Goal: Find specific page/section

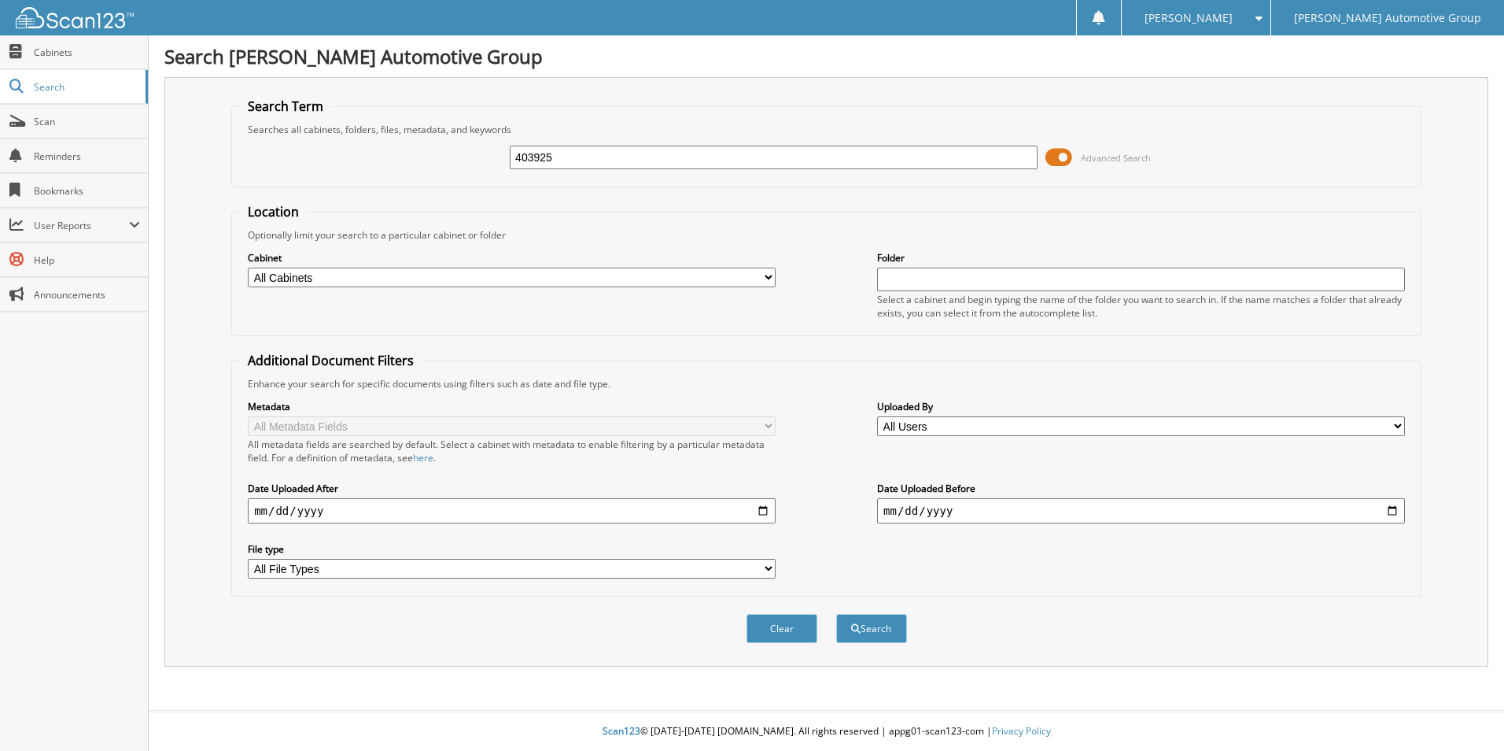
type input "403925"
click at [836, 614] on button "Search" at bounding box center [871, 628] width 71 height 29
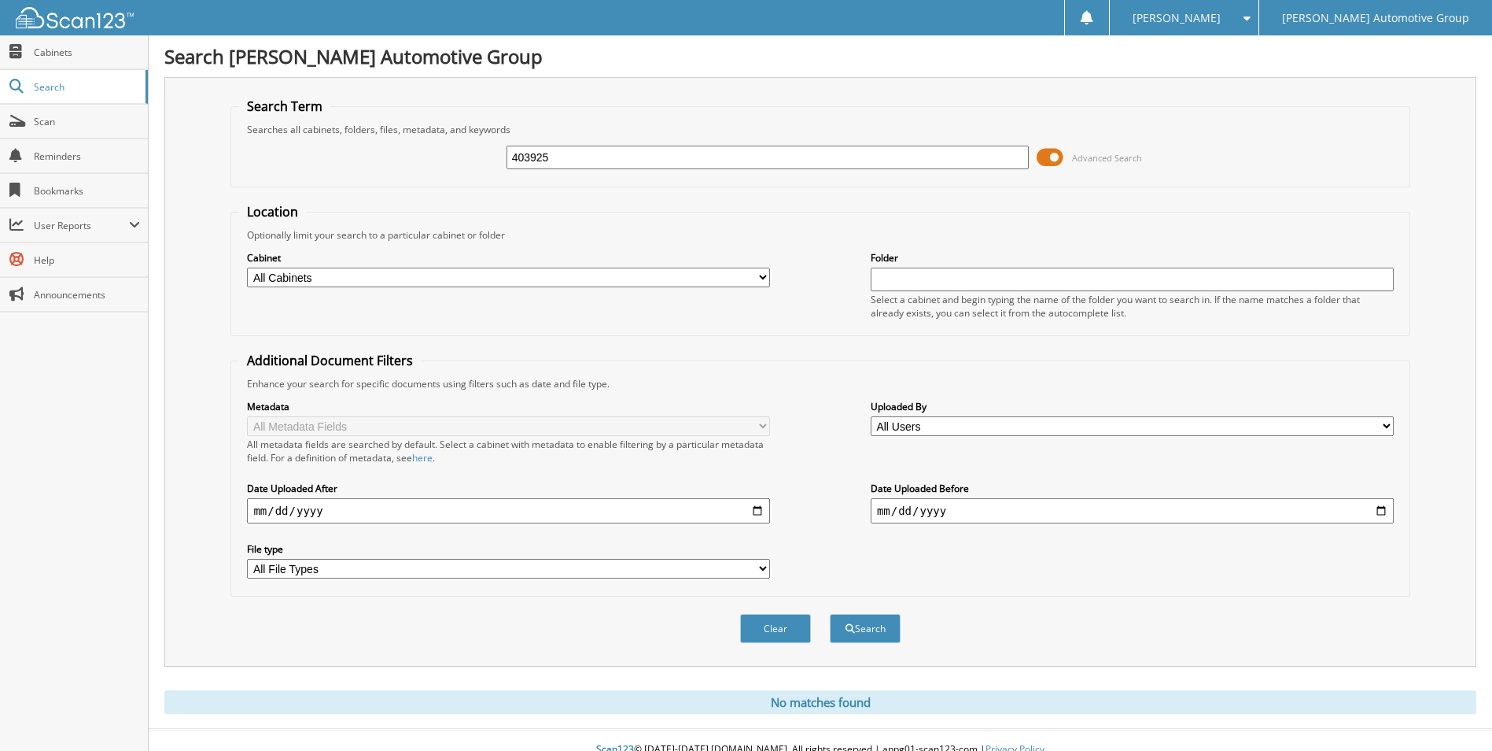
drag, startPoint x: 612, startPoint y: 149, endPoint x: 408, endPoint y: 172, distance: 205.8
click at [422, 170] on div "403925 Advanced Search" at bounding box center [820, 157] width 1162 height 42
type input "404194"
click at [830, 614] on button "Search" at bounding box center [865, 628] width 71 height 29
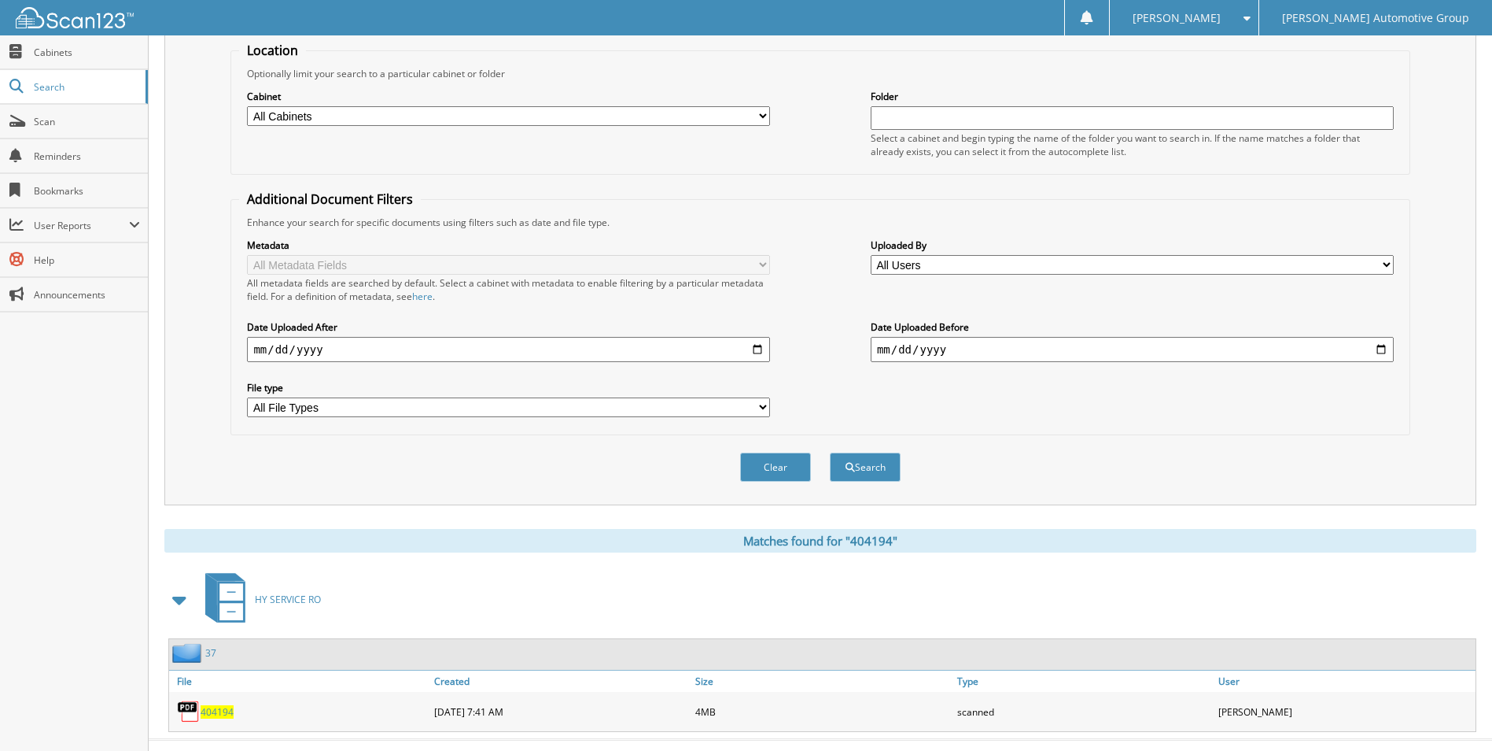
scroll to position [190, 0]
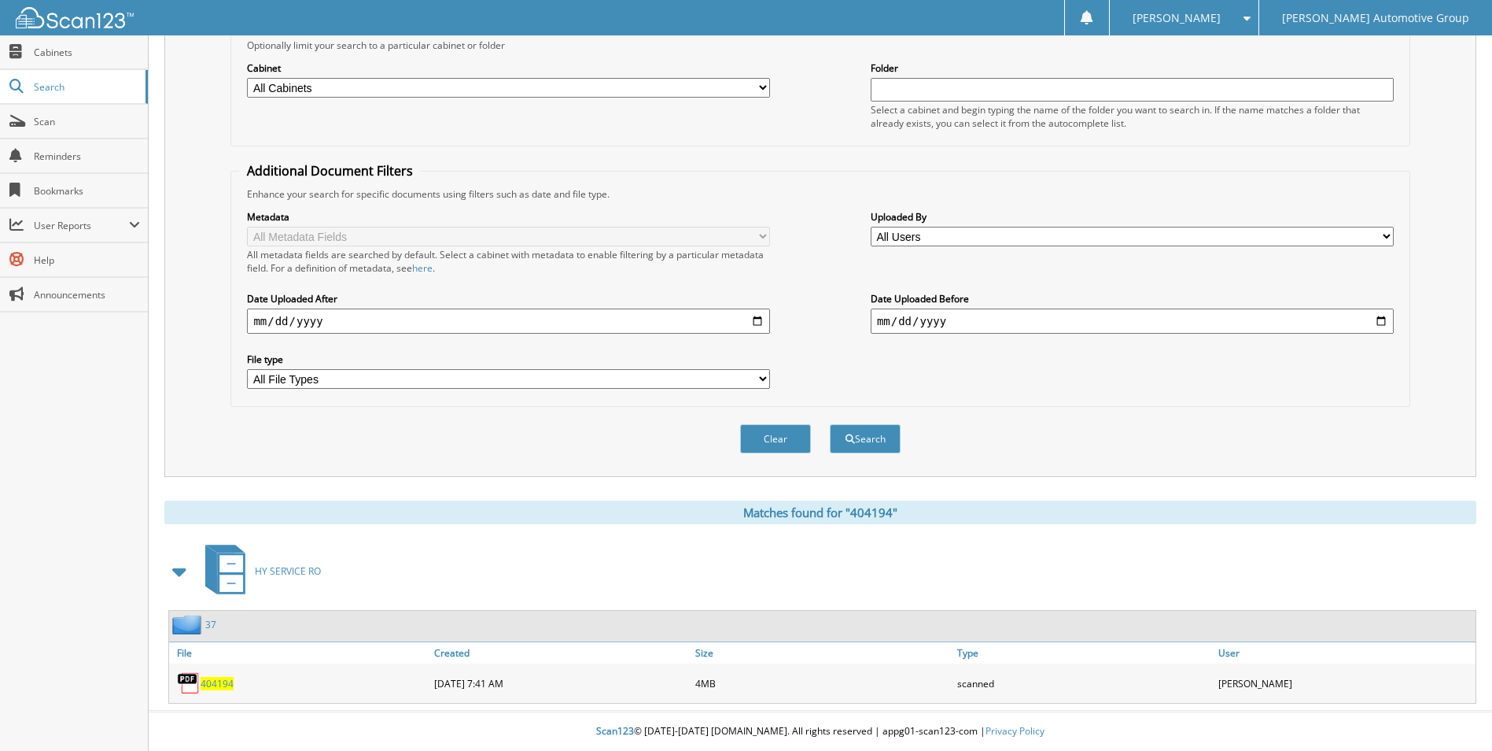
click at [226, 684] on span "404194" at bounding box center [217, 683] width 33 height 13
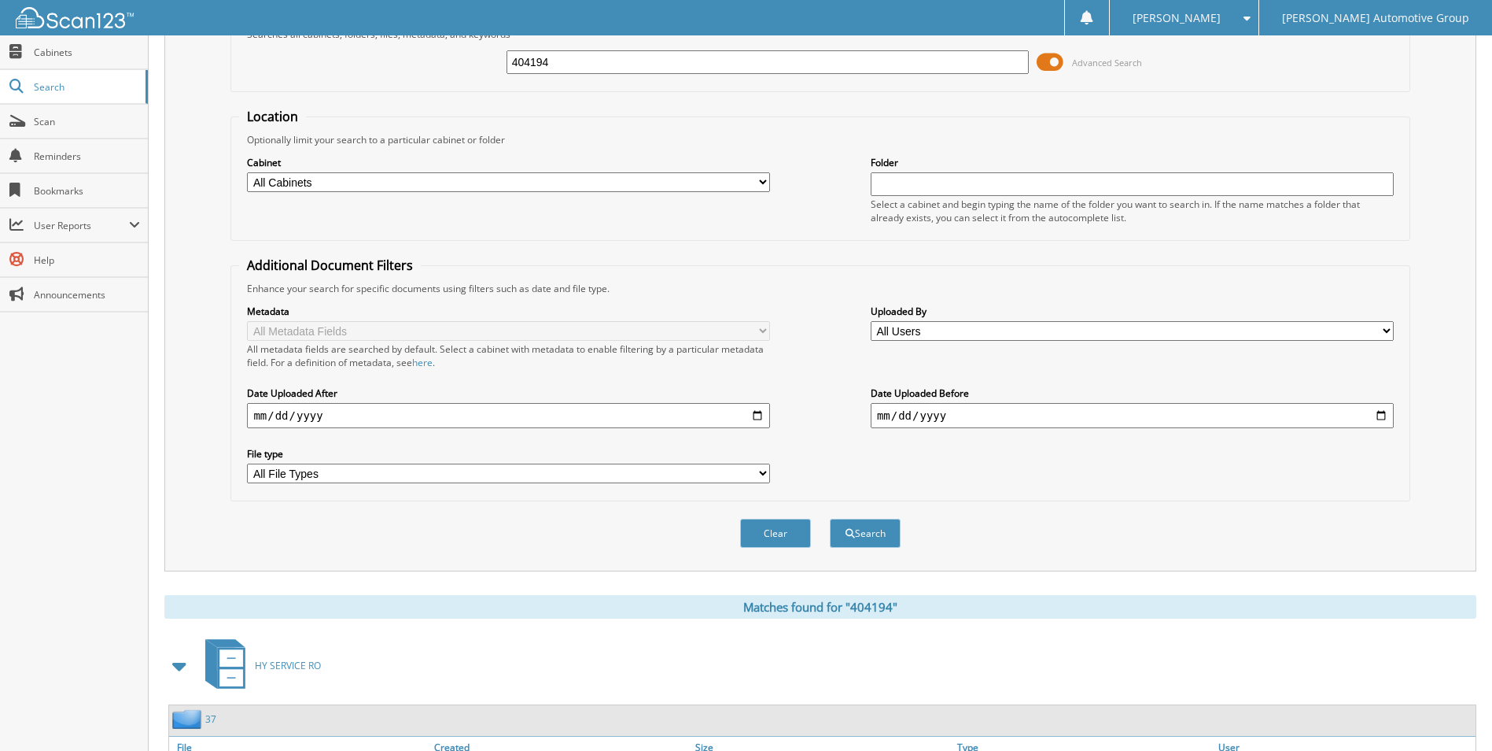
scroll to position [0, 0]
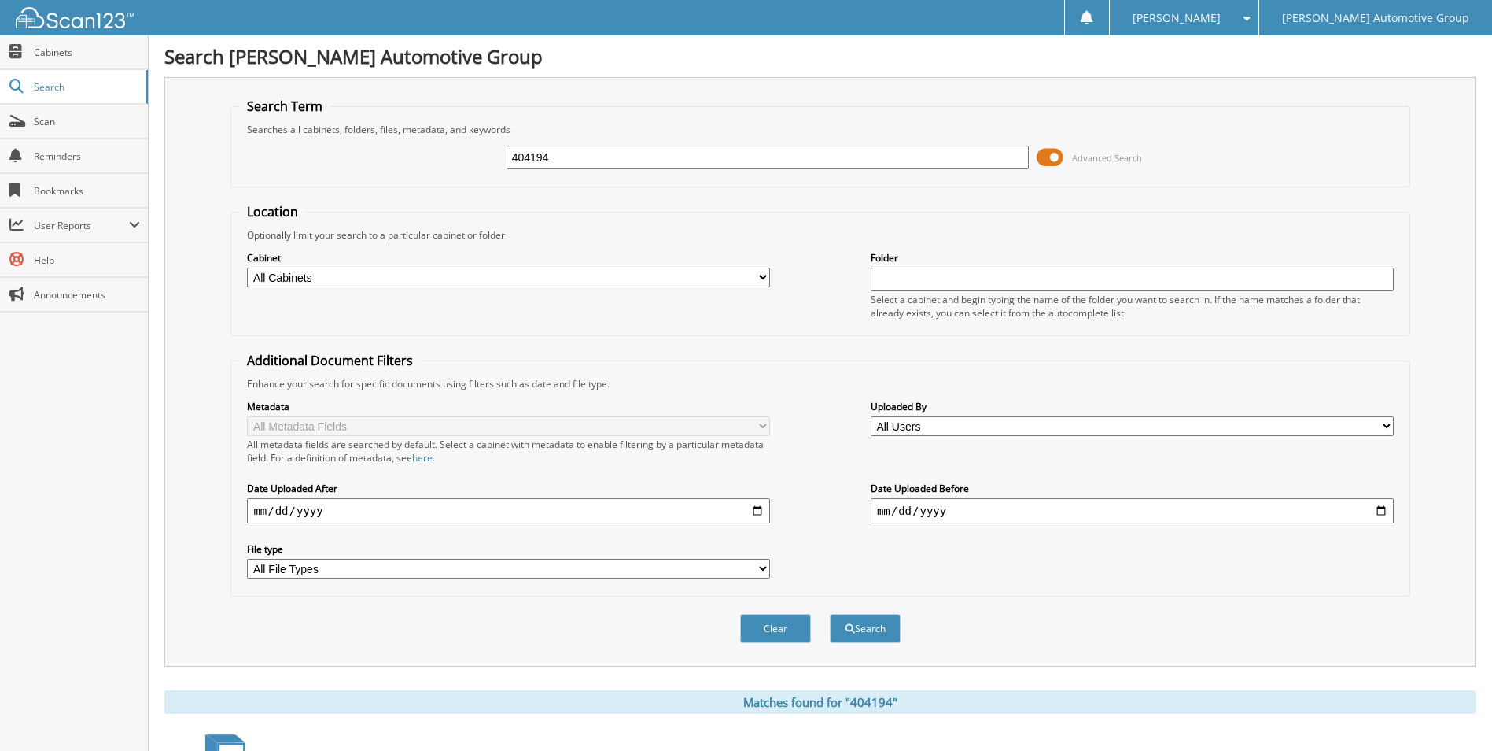
drag, startPoint x: 625, startPoint y: 164, endPoint x: 447, endPoint y: 162, distance: 178.6
click at [470, 162] on div "404194 Advanced Search" at bounding box center [820, 157] width 1162 height 42
type input "404011"
click at [830, 614] on button "Search" at bounding box center [865, 628] width 71 height 29
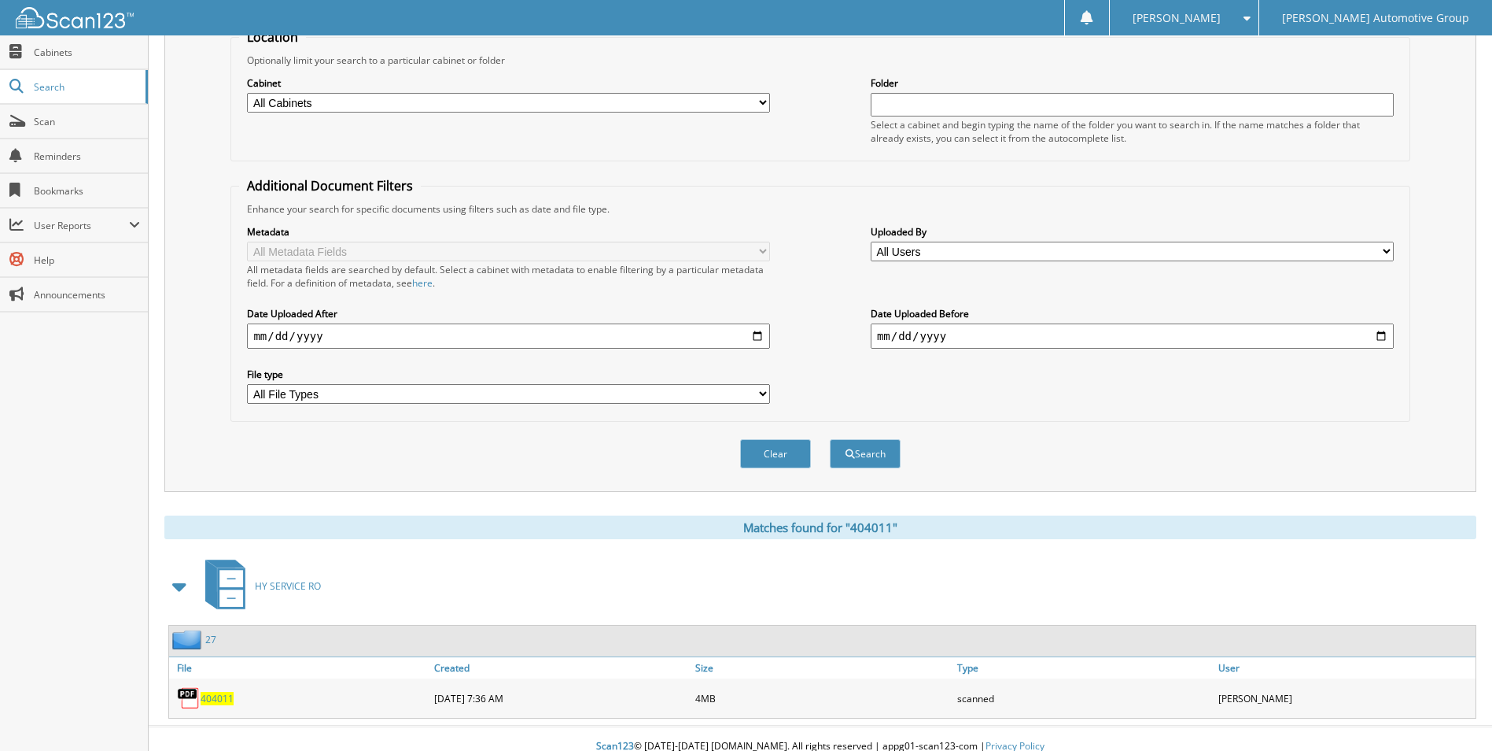
scroll to position [190, 0]
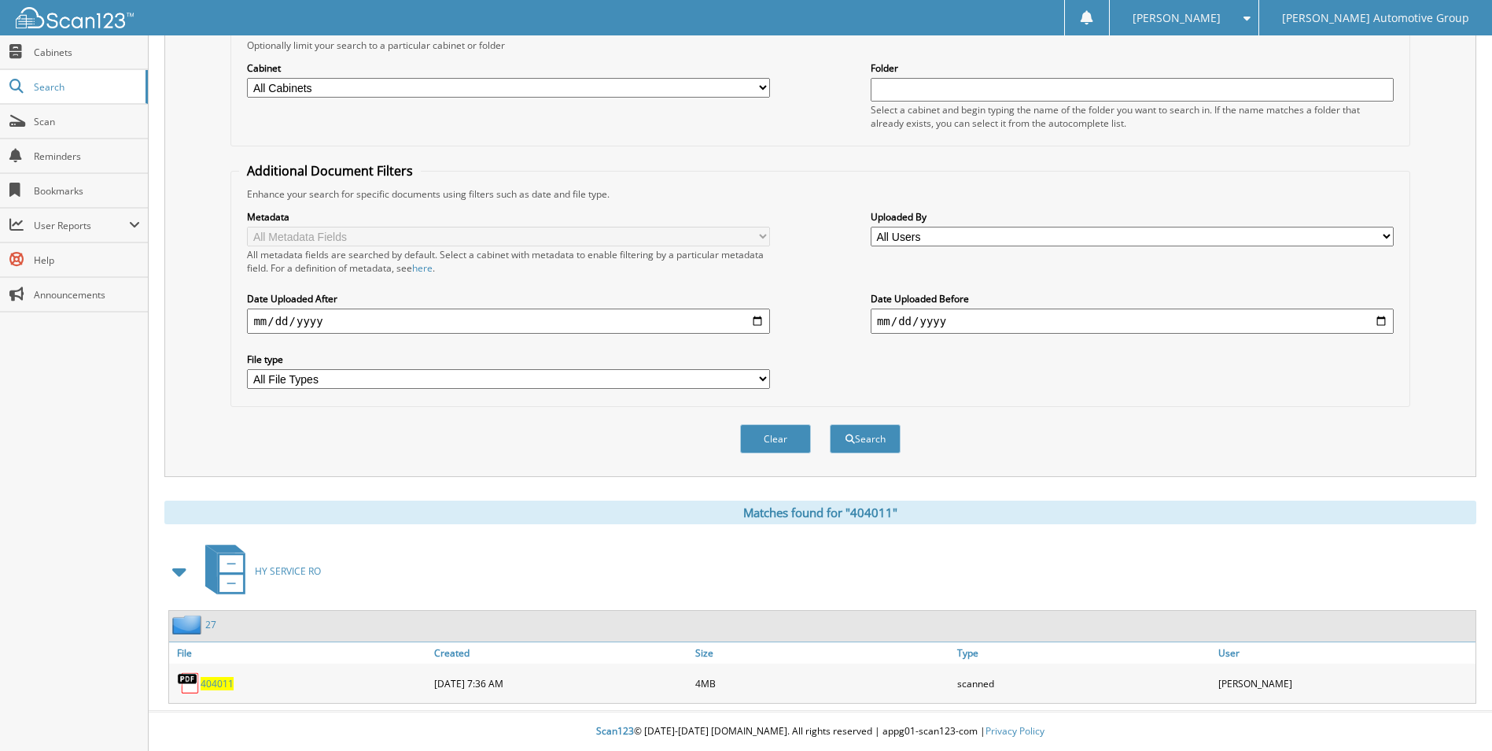
click at [220, 682] on span "404011" at bounding box center [217, 683] width 33 height 13
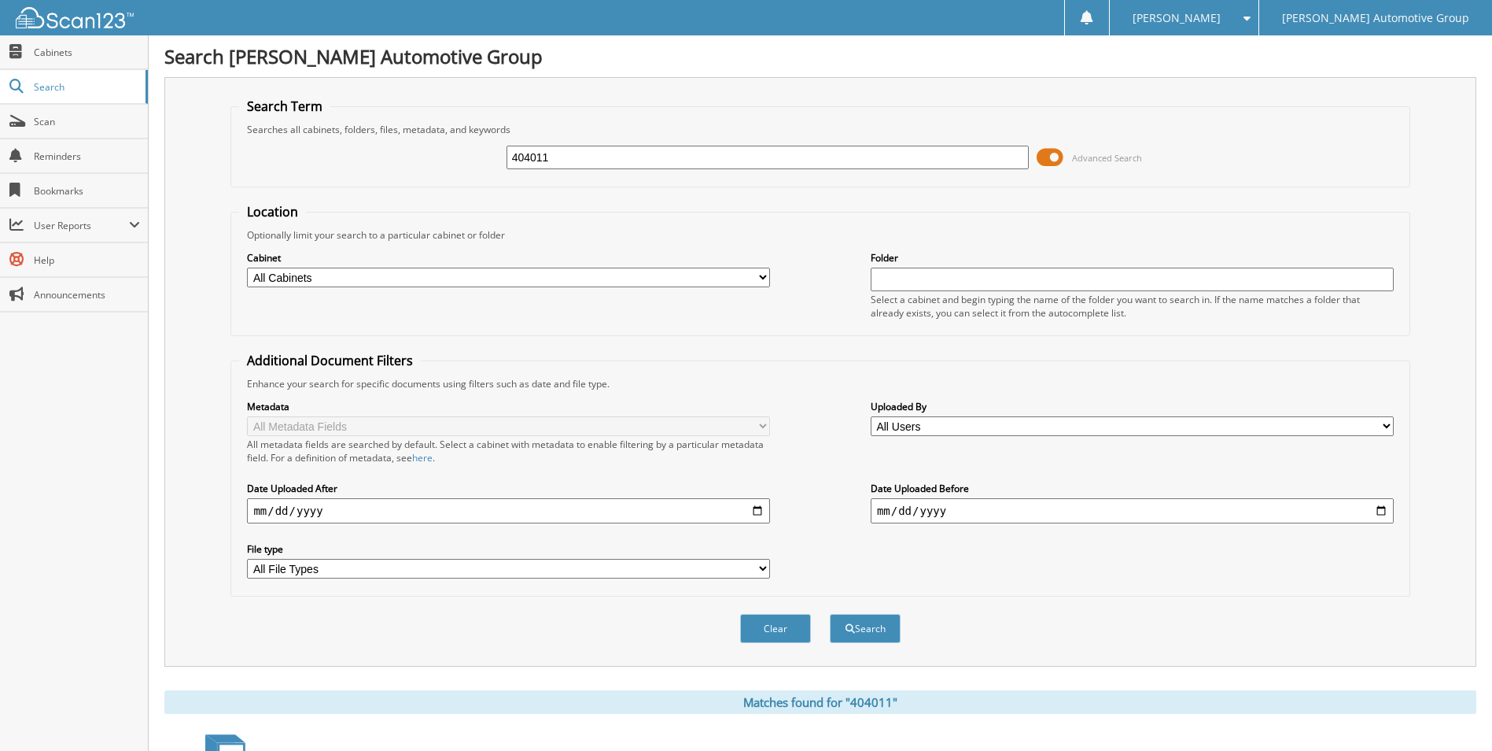
drag, startPoint x: 589, startPoint y: 151, endPoint x: 466, endPoint y: 168, distance: 124.7
click at [470, 168] on div "404011 Advanced Search" at bounding box center [820, 157] width 1162 height 42
type input "403925"
click at [830, 614] on button "Search" at bounding box center [865, 628] width 71 height 29
click at [89, 83] on span "Search" at bounding box center [86, 86] width 104 height 13
